Goal: Task Accomplishment & Management: Complete application form

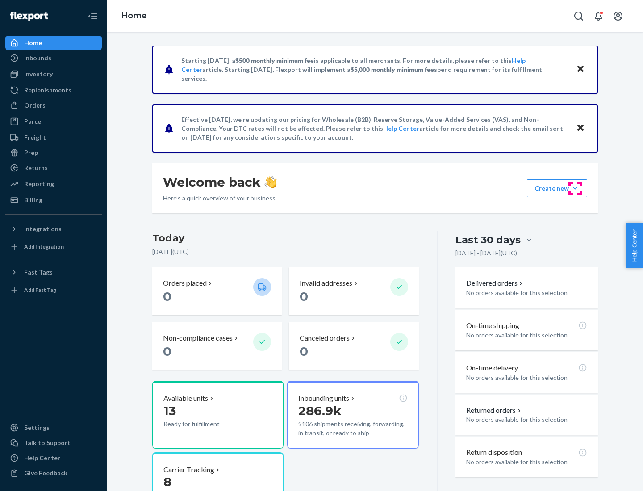
click at [575, 189] on button "Create new Create new inbound Create new order Create new product" at bounding box center [557, 189] width 60 height 18
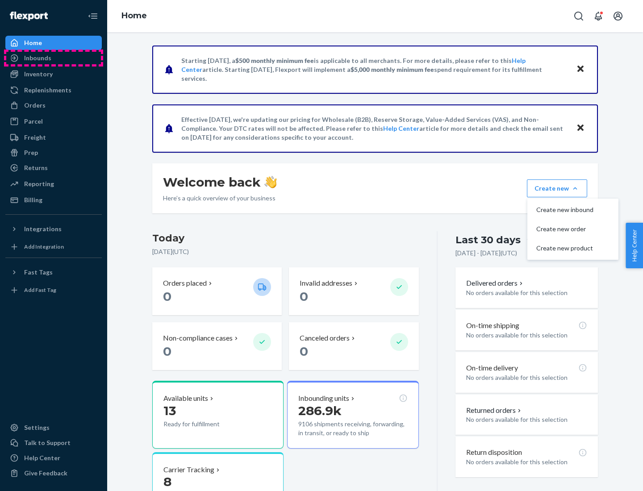
click at [54, 58] on div "Inbounds" at bounding box center [53, 58] width 95 height 13
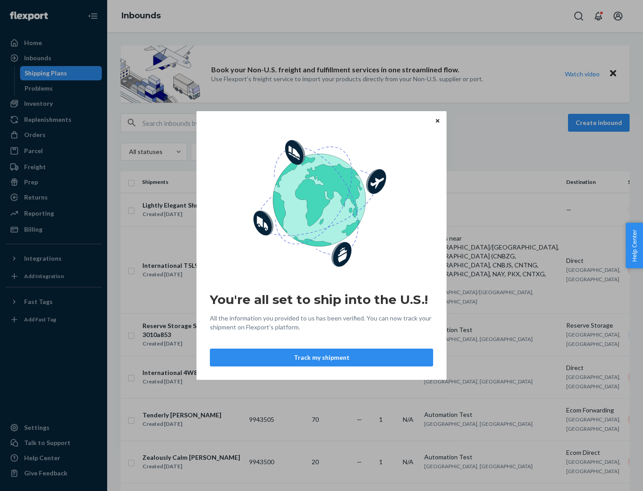
click at [322, 358] on button "Track my shipment" at bounding box center [321, 358] width 223 height 18
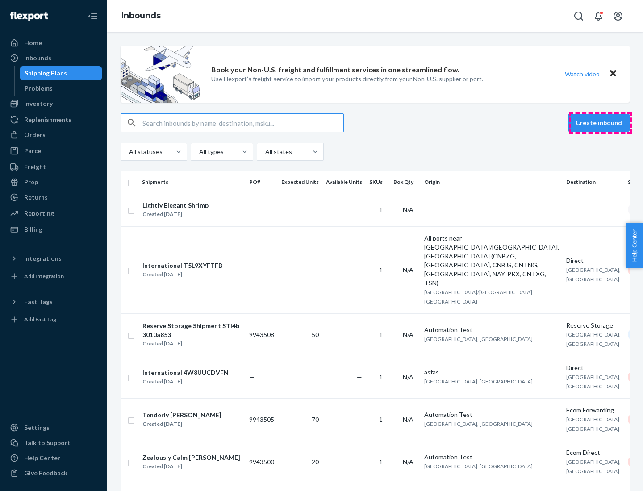
click at [600, 123] on button "Create inbound" at bounding box center [599, 123] width 62 height 18
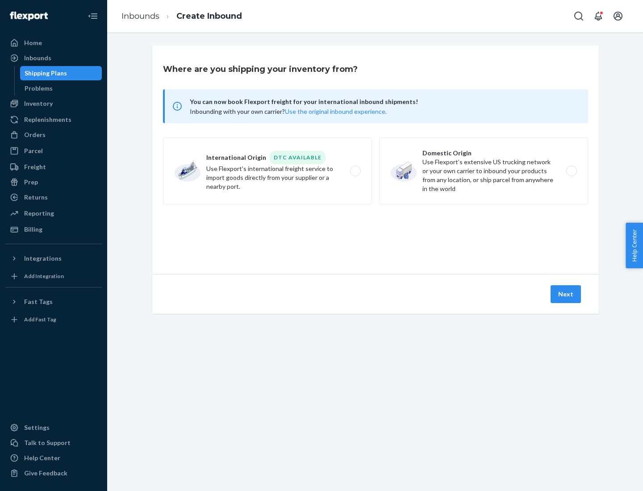
click at [268, 171] on label "International Origin DTC Available Use Flexport's international freight service…" at bounding box center [267, 171] width 209 height 67
click at [355, 171] on input "International Origin DTC Available Use Flexport's international freight service…" at bounding box center [358, 171] width 6 height 6
radio input "true"
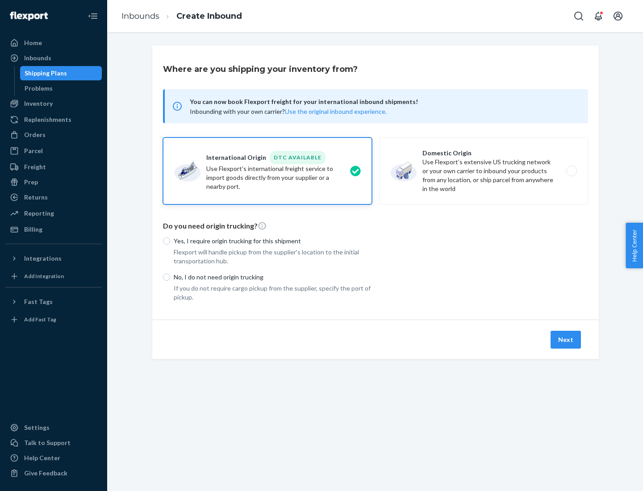
click at [273, 277] on p "No, I do not need origin trucking" at bounding box center [273, 277] width 198 height 9
click at [170, 277] on input "No, I do not need origin trucking" at bounding box center [166, 277] width 7 height 7
radio input "true"
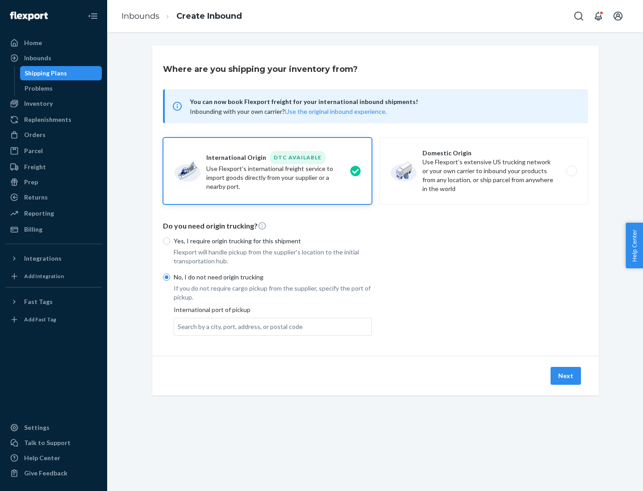
click at [238, 327] on div "Search by a city, port, address, or postal code" at bounding box center [240, 327] width 125 height 9
click at [179, 327] on input "Search by a city, port, address, or postal code" at bounding box center [178, 327] width 1 height 9
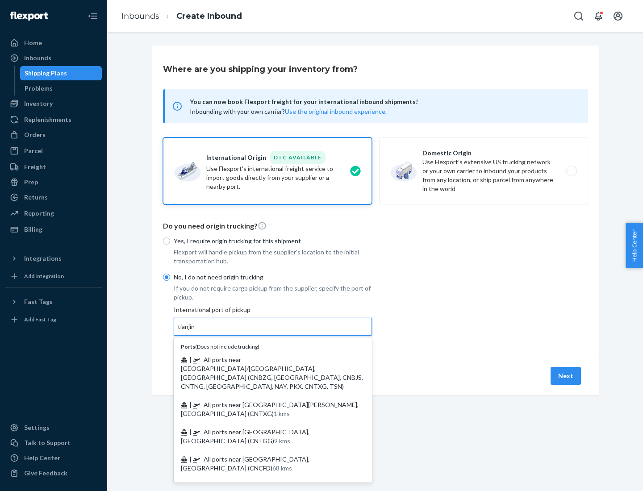
click at [264, 360] on span "| All ports near [GEOGRAPHIC_DATA]/[GEOGRAPHIC_DATA], [GEOGRAPHIC_DATA] (CNBZG,…" at bounding box center [272, 373] width 182 height 34
click at [196, 331] on input "tianjin" at bounding box center [187, 327] width 18 height 9
type input "All ports near [GEOGRAPHIC_DATA]/[GEOGRAPHIC_DATA], [GEOGRAPHIC_DATA] (CNBZG, […"
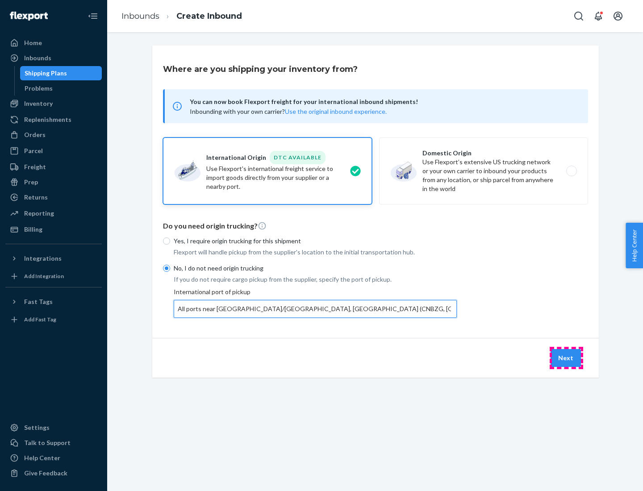
click at [566, 358] on button "Next" at bounding box center [566, 358] width 30 height 18
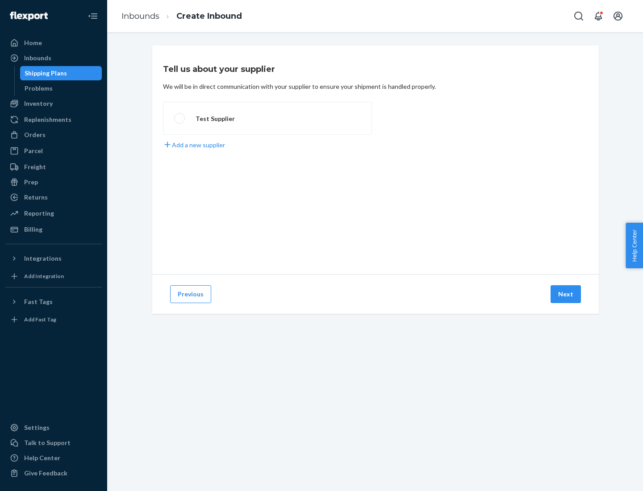
click at [268, 118] on label "Test Supplier" at bounding box center [267, 118] width 209 height 33
click at [180, 118] on input "Test Supplier" at bounding box center [177, 119] width 6 height 6
radio input "true"
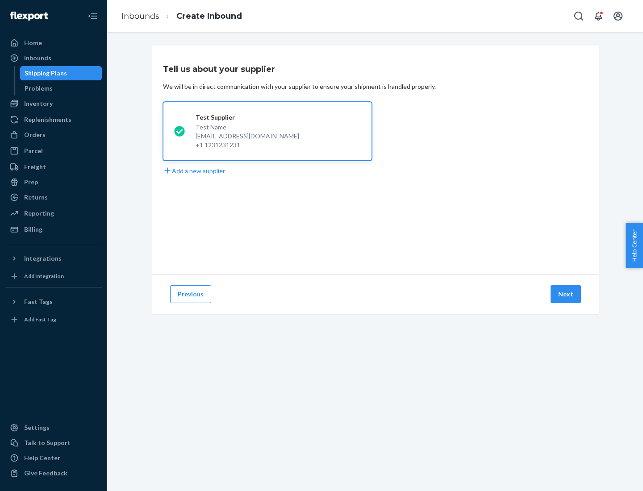
click at [566, 294] on button "Next" at bounding box center [566, 294] width 30 height 18
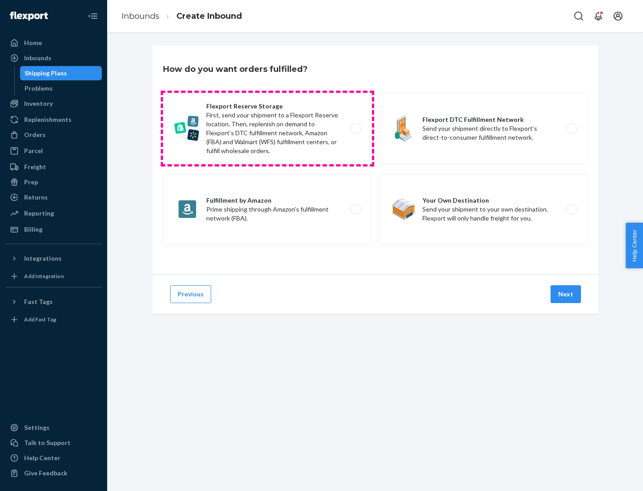
click at [268, 129] on label "Flexport Reserve Storage First, send your shipment to a Flexport Reserve locati…" at bounding box center [267, 128] width 209 height 71
click at [355, 129] on input "Flexport Reserve Storage First, send your shipment to a Flexport Reserve locati…" at bounding box center [358, 129] width 6 height 6
radio input "true"
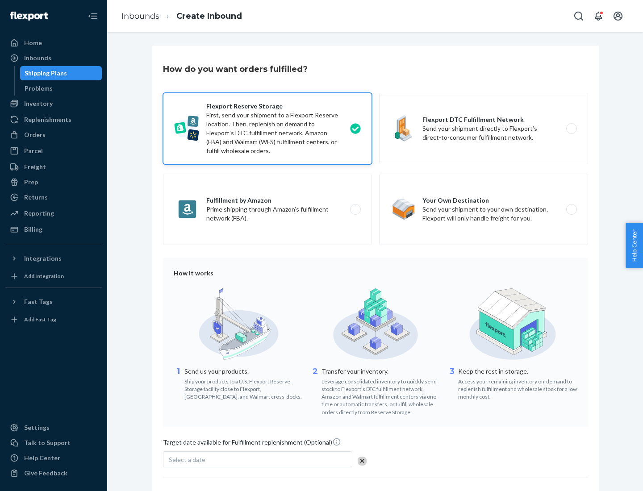
scroll to position [73, 0]
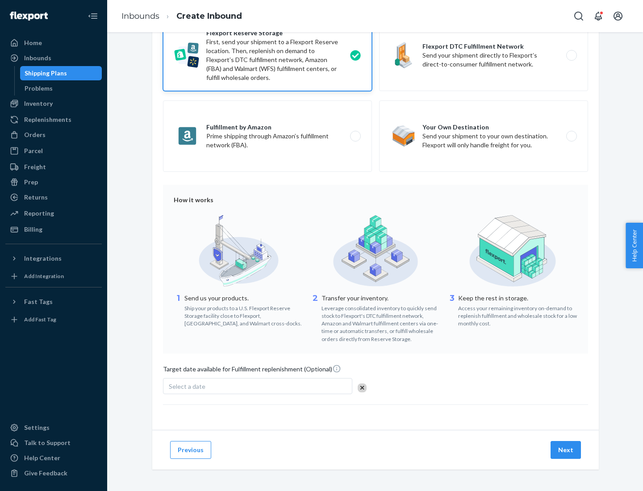
click at [566, 450] on button "Next" at bounding box center [566, 450] width 30 height 18
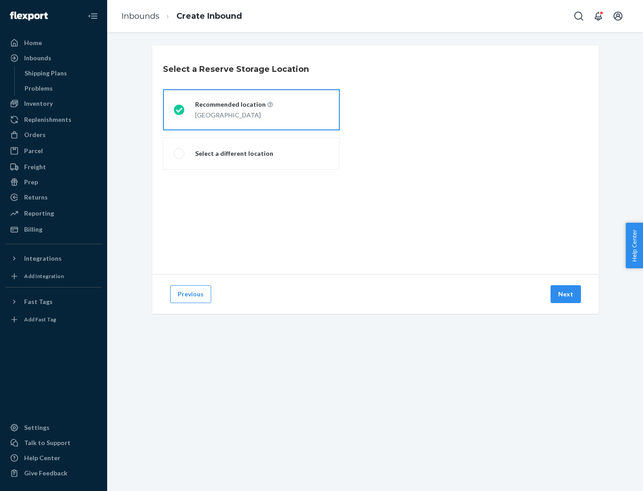
click at [251, 110] on div "[GEOGRAPHIC_DATA]" at bounding box center [234, 114] width 78 height 11
click at [180, 110] on input "Recommended location [GEOGRAPHIC_DATA]" at bounding box center [177, 110] width 6 height 6
click at [566, 294] on button "Next" at bounding box center [566, 294] width 30 height 18
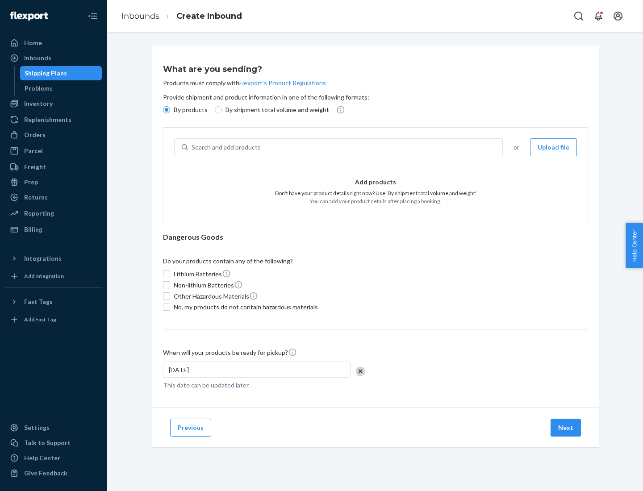
click at [346, 147] on div "Search and add products" at bounding box center [345, 147] width 314 height 16
click at [193, 147] on input "Search and add products" at bounding box center [192, 147] width 1 height 9
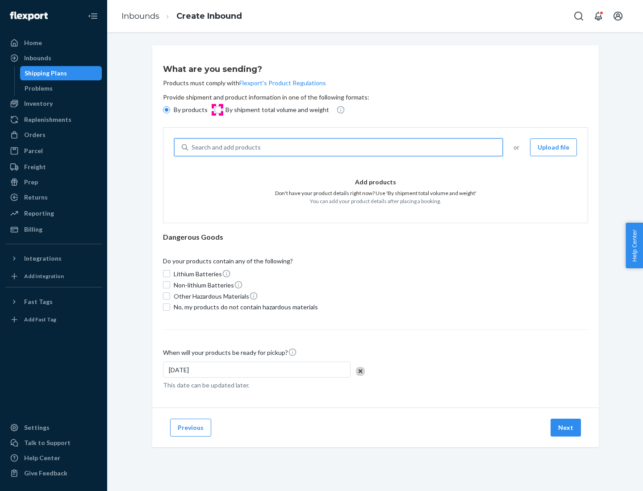
click at [217, 110] on input "By shipment total volume and weight" at bounding box center [218, 109] width 7 height 7
radio input "true"
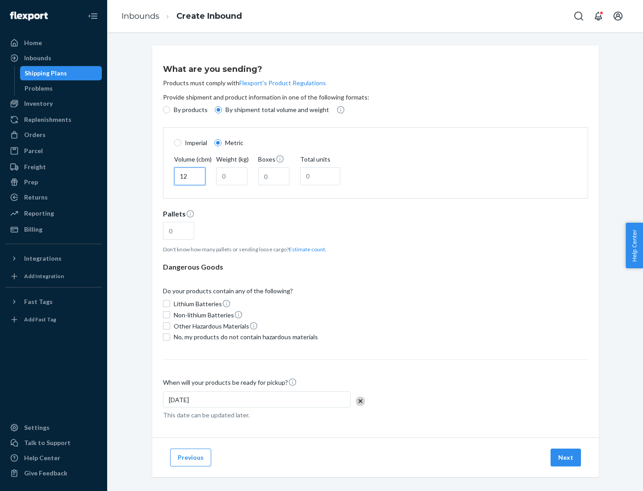
type input "12"
type input "22"
type input "222"
type input "121"
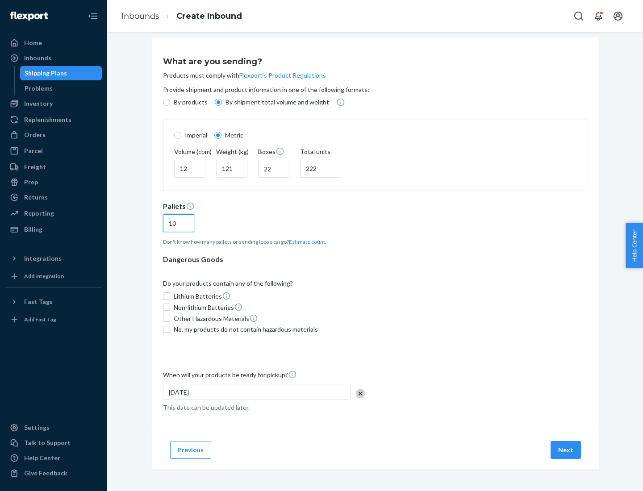
type input "10"
click at [244, 329] on span "No, my products do not contain hazardous materials" at bounding box center [246, 329] width 144 height 9
click at [170, 329] on input "No, my products do not contain hazardous materials" at bounding box center [166, 329] width 7 height 7
checkbox input "true"
click at [566, 450] on button "Next" at bounding box center [566, 450] width 30 height 18
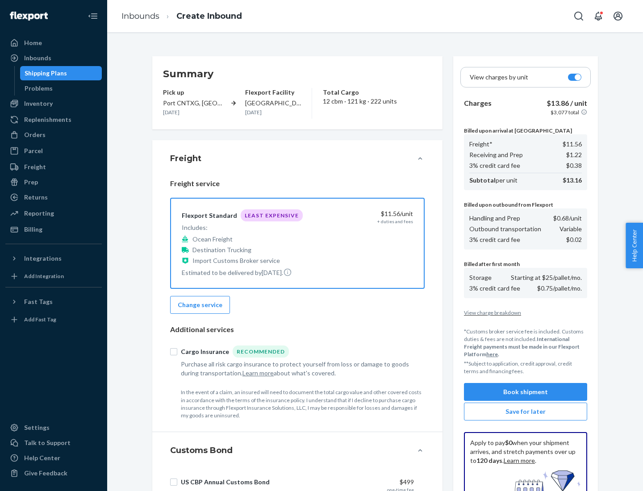
scroll to position [130, 0]
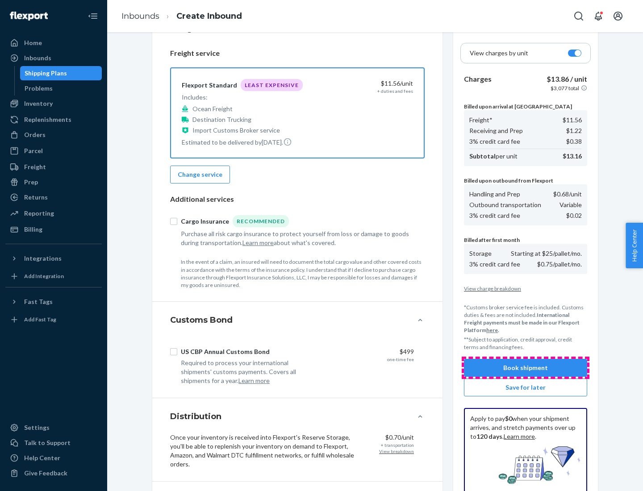
click at [526, 368] on button "Book shipment" at bounding box center [525, 368] width 123 height 18
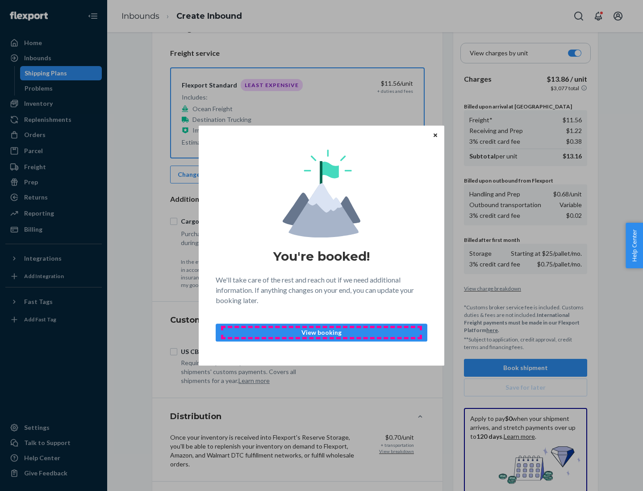
click at [322, 332] on p "View booking" at bounding box center [321, 332] width 197 height 9
